Goal: Task Accomplishment & Management: Manage account settings

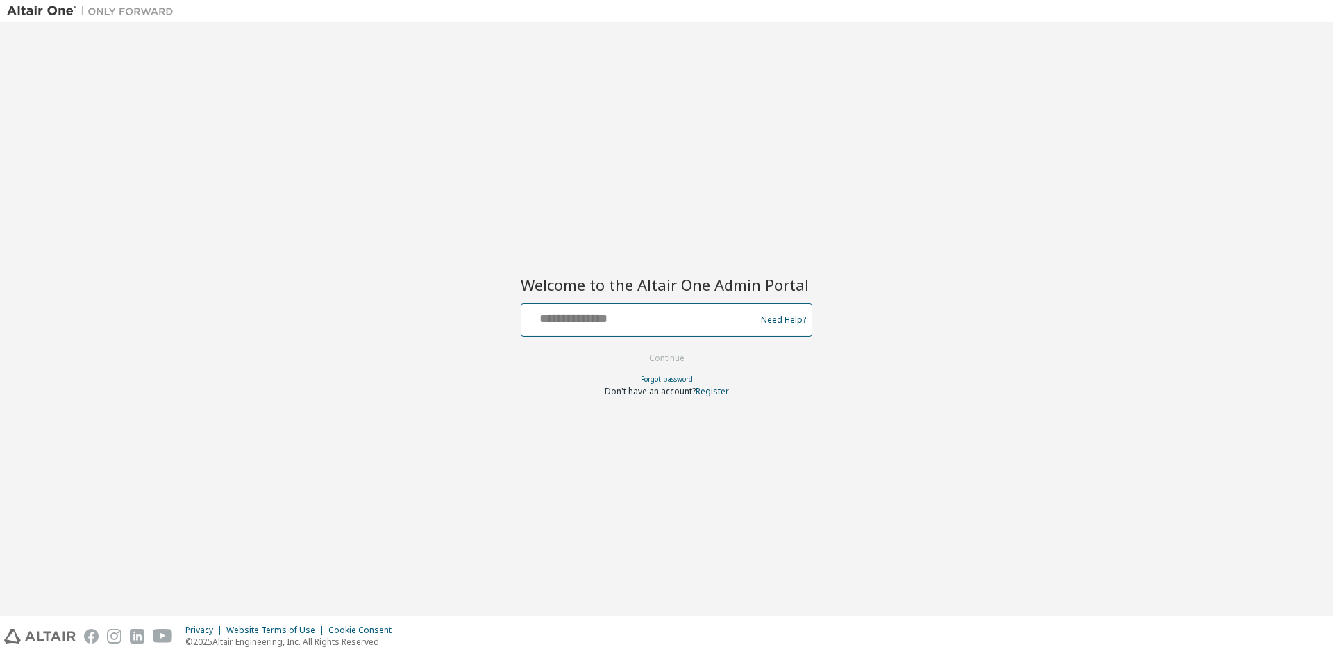
click at [583, 322] on input "text" at bounding box center [640, 317] width 227 height 20
type input "**********"
click at [660, 364] on button "Continue" at bounding box center [666, 358] width 65 height 21
